Goal: Information Seeking & Learning: Learn about a topic

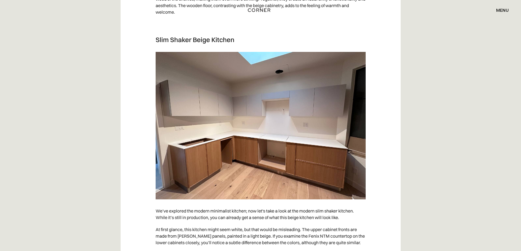
scroll to position [1046, 0]
drag, startPoint x: 155, startPoint y: 40, endPoint x: 237, endPoint y: 54, distance: 83.1
click at [237, 54] on div "When we talk about a neutral palette for kitchens, characteristic of styles suc…" at bounding box center [261, 66] width 210 height 1601
click at [245, 41] on h3 "Slim Shaker Beige Kitchen" at bounding box center [261, 39] width 210 height 8
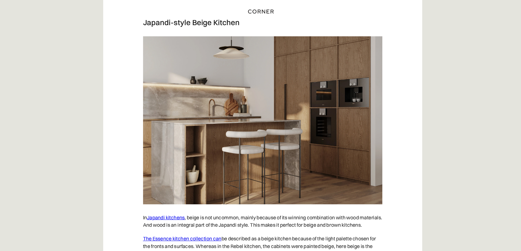
scroll to position [1328, 0]
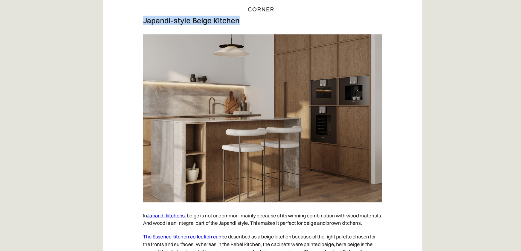
drag, startPoint x: 154, startPoint y: 20, endPoint x: 238, endPoint y: 21, distance: 84.8
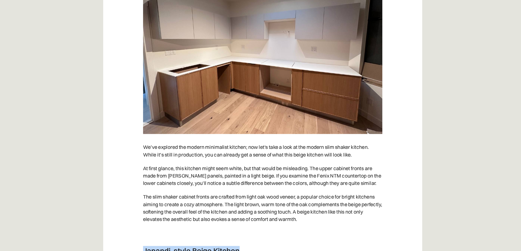
scroll to position [1102, 0]
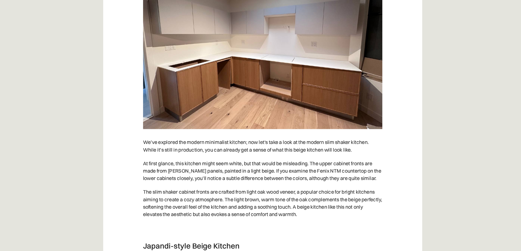
click at [289, 153] on p "We’ve explored the modern minimalist kitchen; now let's take a look at the mode…" at bounding box center [261, 158] width 210 height 19
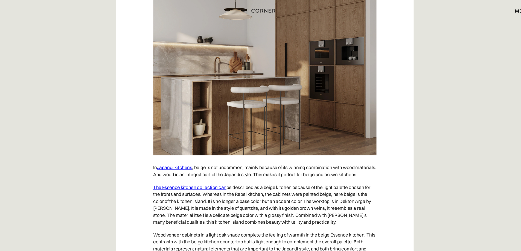
scroll to position [1361, 0]
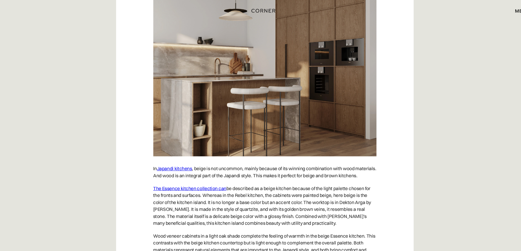
click at [179, 157] on link "Japandi kitchens" at bounding box center [175, 158] width 33 height 5
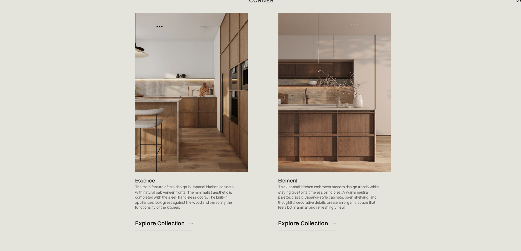
scroll to position [550, 0]
click at [290, 226] on div "Explore Collection" at bounding box center [298, 224] width 46 height 7
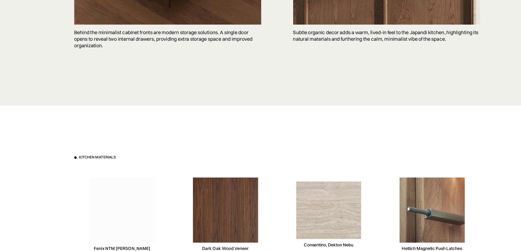
scroll to position [1558, 0]
